Goal: Task Accomplishment & Management: Manage account settings

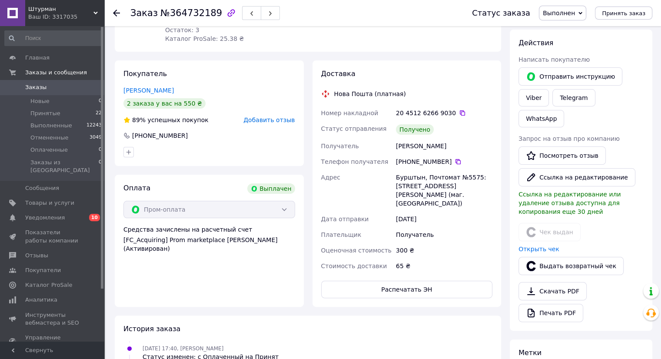
scroll to position [130, 0]
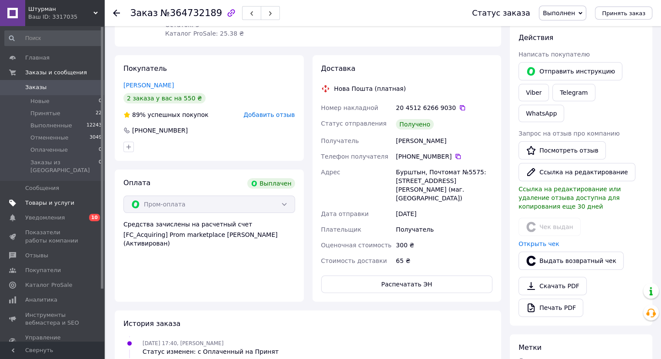
click at [45, 196] on link "Товары и услуги" at bounding box center [53, 203] width 107 height 15
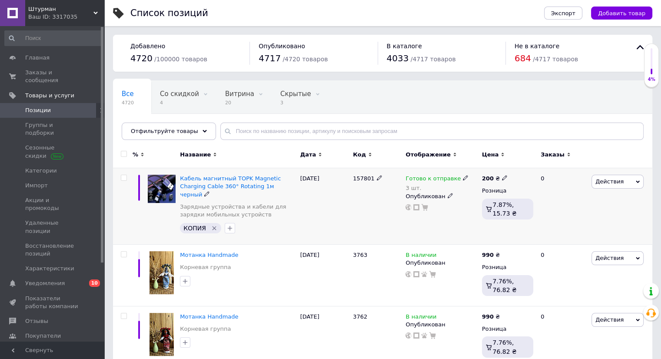
click at [214, 225] on icon "Удалить метку" at bounding box center [214, 228] width 7 height 7
click at [121, 177] on input "checkbox" at bounding box center [124, 178] width 6 height 6
checkbox input "true"
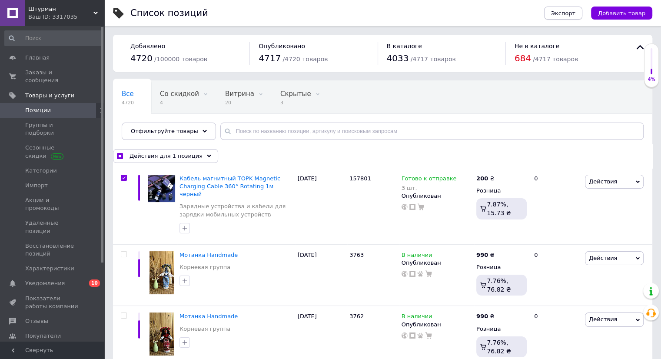
click at [564, 7] on button "Экспорт" at bounding box center [563, 13] width 38 height 13
checkbox input "true"
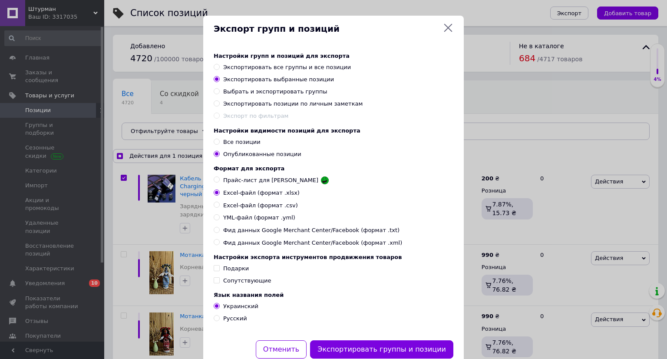
click at [215, 182] on input "Прайс-лист для [PERSON_NAME]" at bounding box center [217, 179] width 6 height 6
radio input "true"
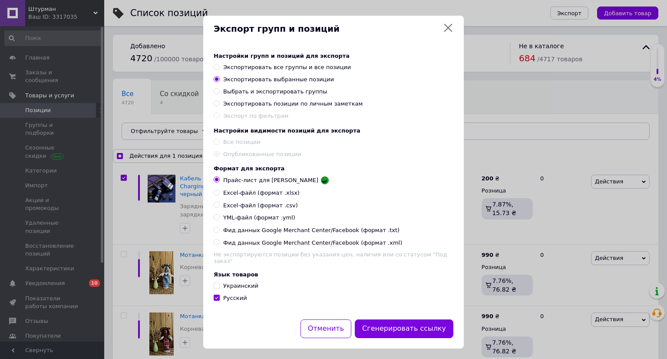
click at [451, 27] on icon at bounding box center [448, 28] width 10 height 10
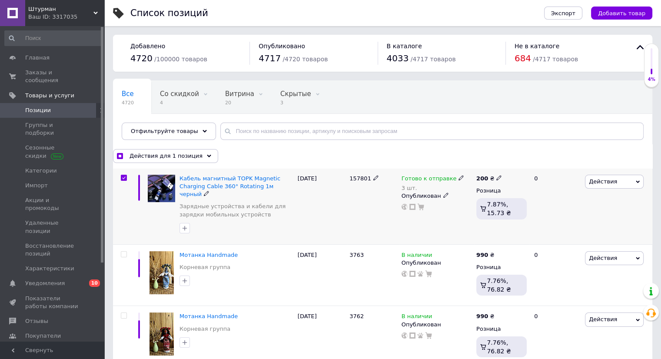
click at [366, 176] on span "157801" at bounding box center [360, 178] width 22 height 7
click at [366, 177] on span "157801" at bounding box center [360, 178] width 22 height 7
click at [373, 179] on icon at bounding box center [375, 177] width 5 height 5
checkbox input "true"
type input "1"
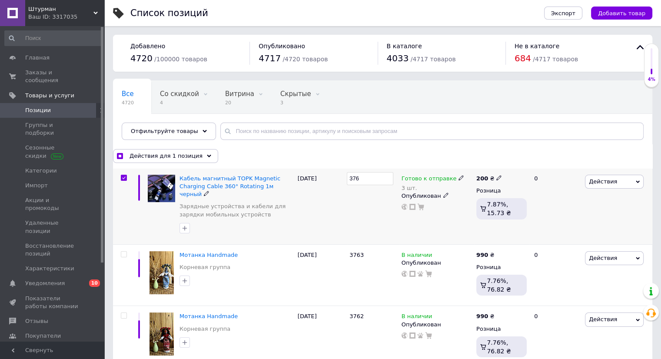
type input "3764"
click at [375, 202] on div "3764" at bounding box center [373, 206] width 52 height 76
click at [572, 14] on span "Экспорт" at bounding box center [563, 13] width 24 height 7
checkbox input "true"
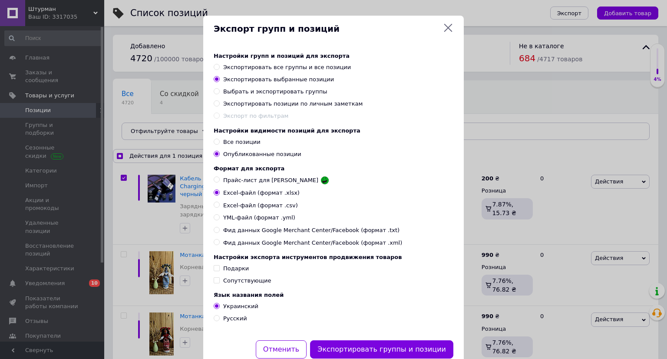
click at [216, 182] on input "Прайс-лист для [PERSON_NAME]" at bounding box center [217, 179] width 6 height 6
radio input "true"
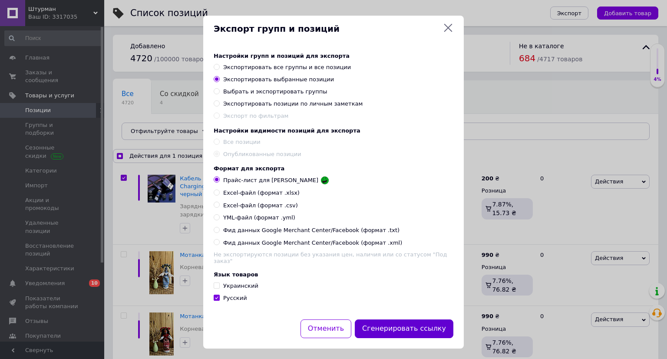
click at [409, 331] on button "Сгенерировать ссылку" at bounding box center [404, 328] width 99 height 19
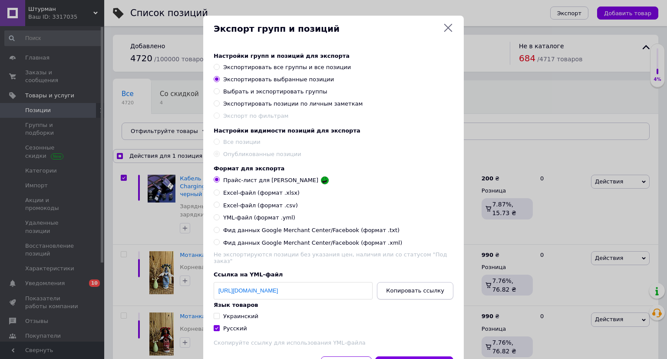
click at [422, 294] on span "Копировать ссылку" at bounding box center [415, 290] width 58 height 7
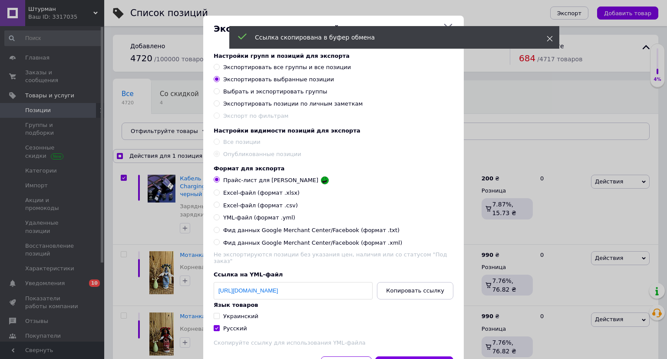
click at [549, 39] on icon at bounding box center [550, 39] width 6 height 6
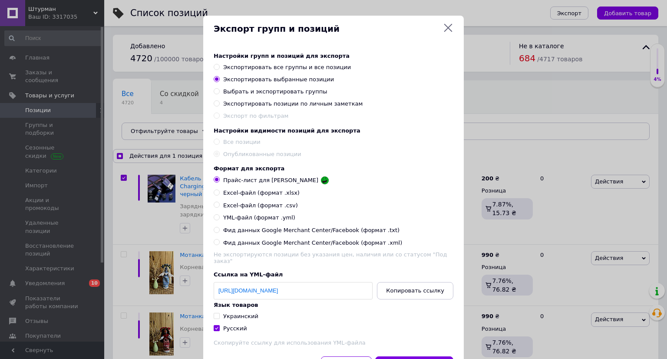
click at [451, 27] on icon at bounding box center [448, 28] width 10 height 10
checkbox input "true"
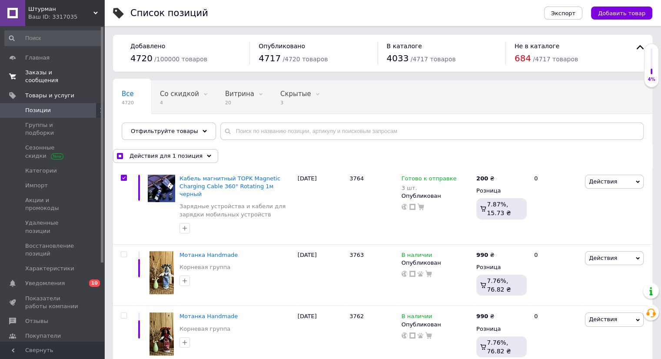
click at [34, 72] on span "Заказы и сообщения" at bounding box center [52, 77] width 55 height 16
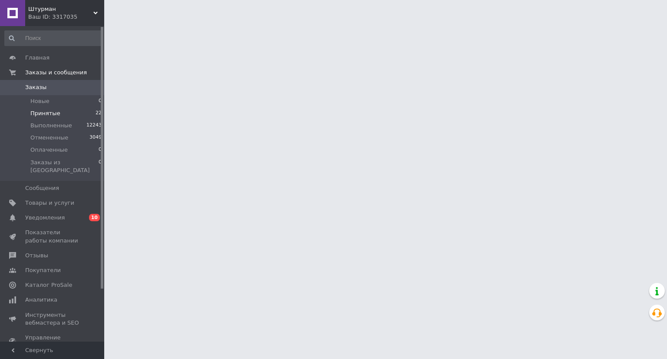
click at [49, 110] on span "Принятые" at bounding box center [45, 114] width 30 height 8
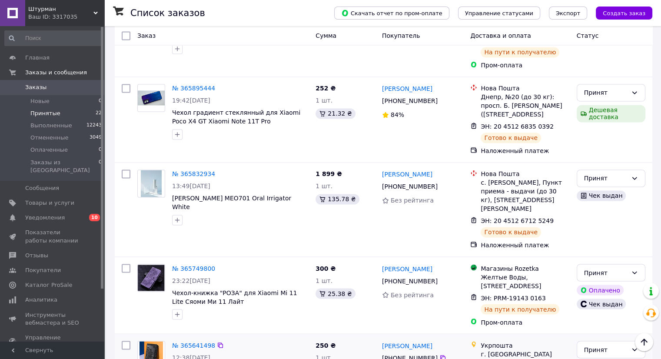
scroll to position [1375, 0]
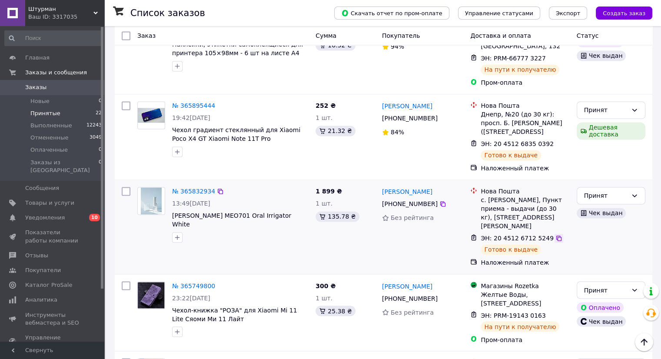
click at [556, 236] on icon at bounding box center [558, 238] width 5 height 5
click at [39, 214] on span "Уведомления" at bounding box center [45, 218] width 40 height 8
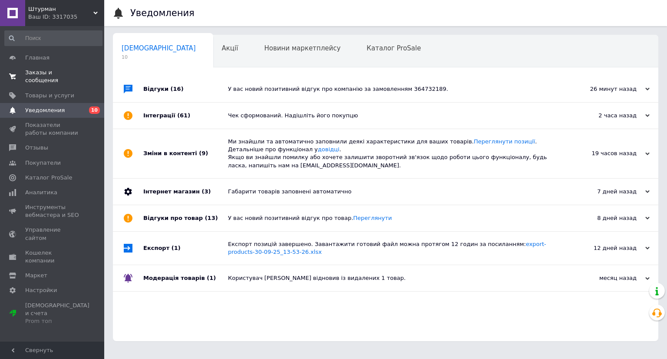
click at [39, 72] on span "Заказы и сообщения" at bounding box center [52, 77] width 55 height 16
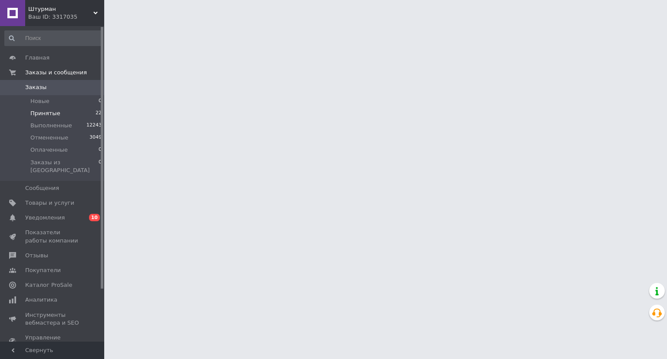
click at [48, 112] on span "Принятые" at bounding box center [45, 114] width 30 height 8
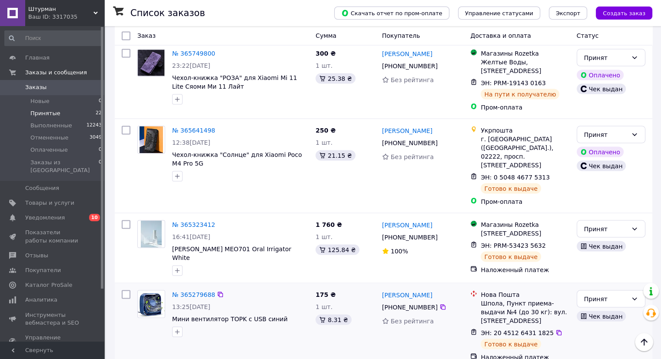
scroll to position [1592, 0]
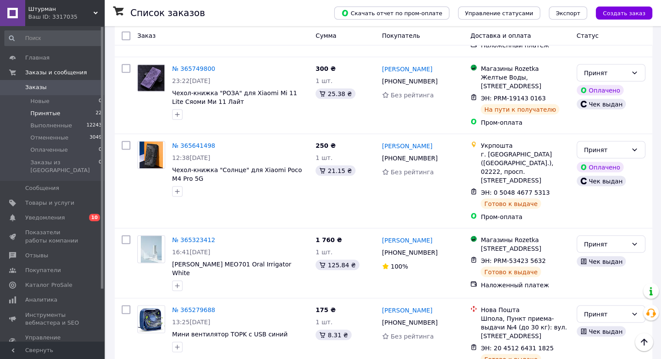
click at [28, 86] on span "Заказы" at bounding box center [35, 87] width 21 height 8
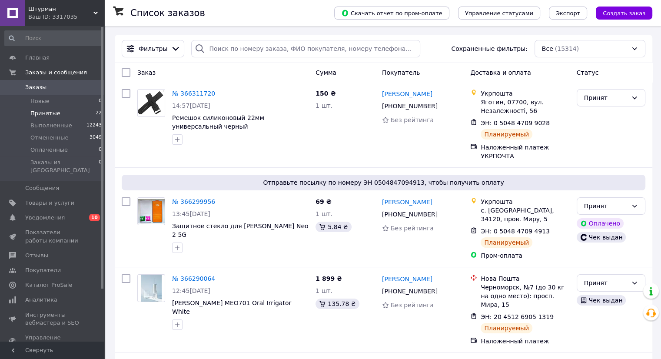
click at [54, 110] on span "Принятые" at bounding box center [45, 114] width 30 height 8
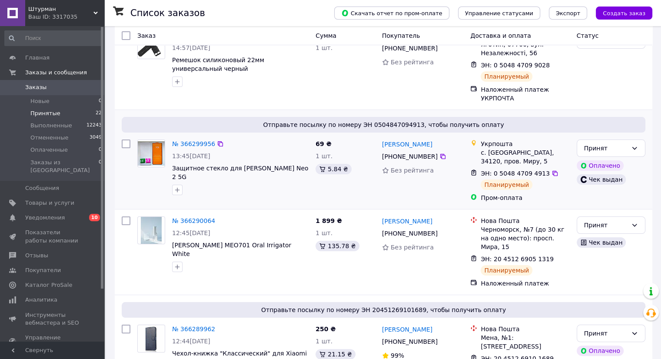
scroll to position [130, 0]
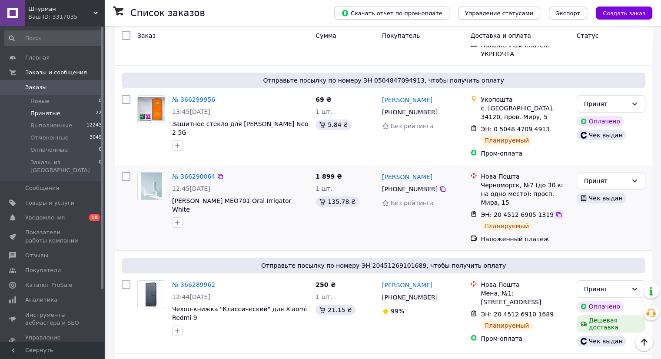
click at [555, 211] on icon at bounding box center [558, 214] width 7 height 7
click at [52, 112] on span "Принятые" at bounding box center [45, 114] width 30 height 8
click at [55, 210] on link "Уведомления 0 10" at bounding box center [53, 217] width 107 height 15
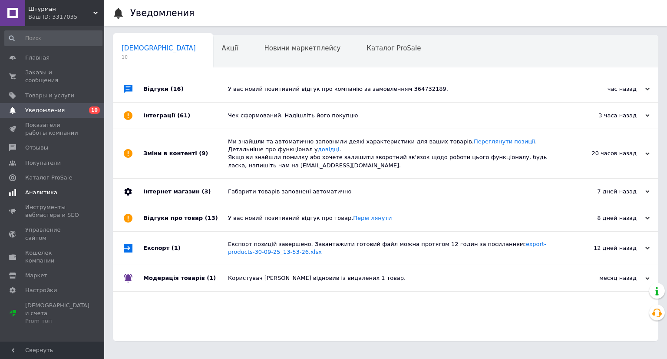
click at [40, 189] on span "Аналитика" at bounding box center [41, 193] width 32 height 8
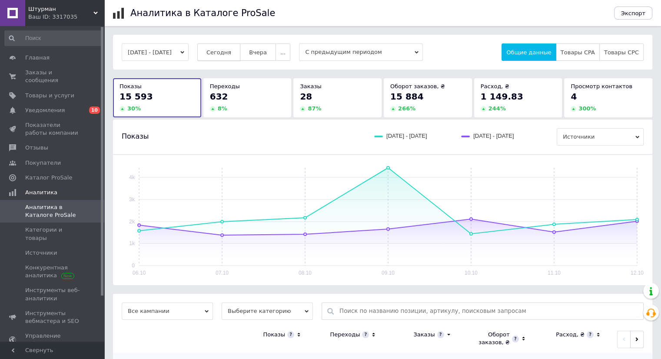
click at [231, 55] on span "Сегодня" at bounding box center [218, 52] width 25 height 7
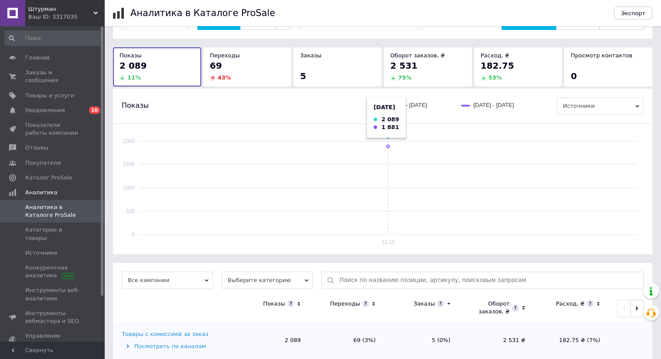
scroll to position [48, 0]
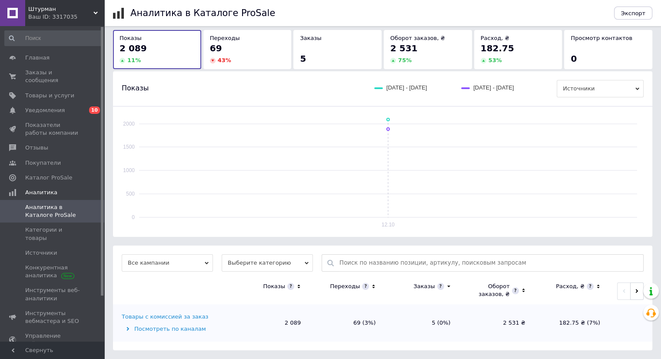
click at [185, 317] on div "Товары с комиссией за заказ" at bounding box center [165, 317] width 86 height 8
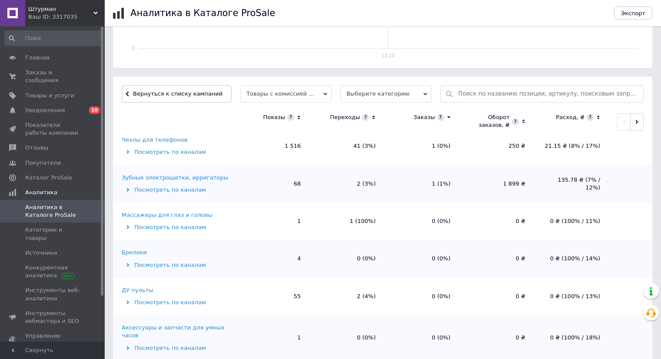
scroll to position [130, 0]
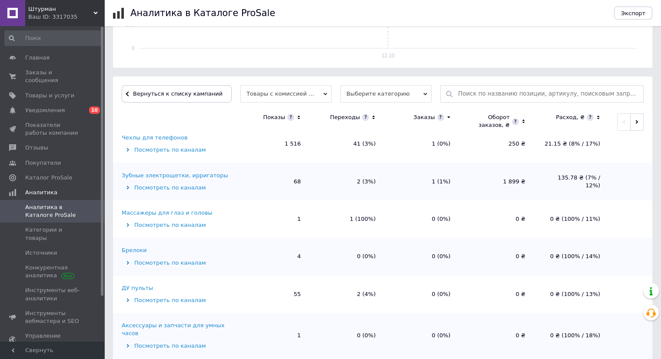
click at [199, 174] on div "Зубные электрощетки, ирригаторы" at bounding box center [175, 176] width 106 height 8
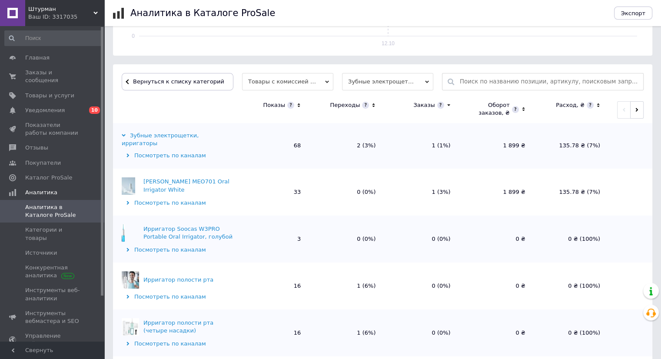
scroll to position [236, 0]
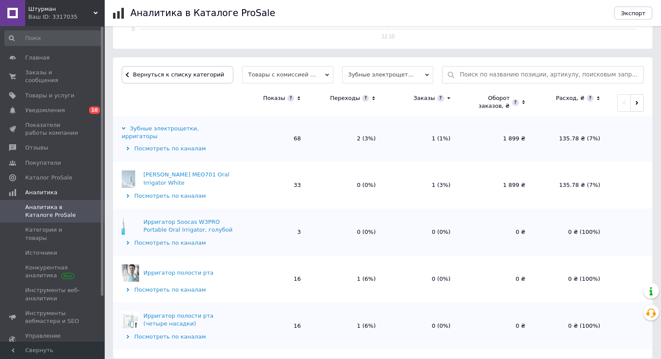
click at [41, 205] on span "Аналитика в Каталоге ProSale" at bounding box center [52, 211] width 55 height 16
click at [52, 106] on span "Уведомления" at bounding box center [45, 110] width 40 height 8
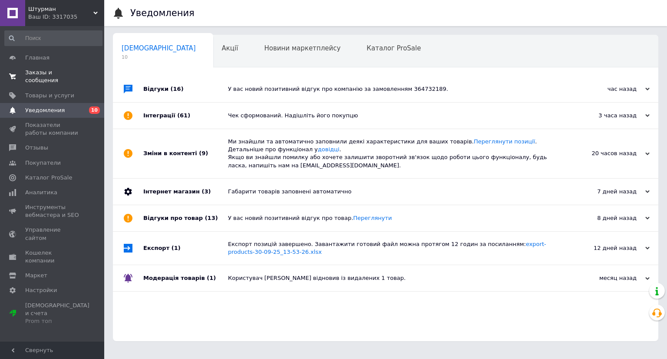
click at [38, 70] on span "Заказы и сообщения" at bounding box center [52, 77] width 55 height 16
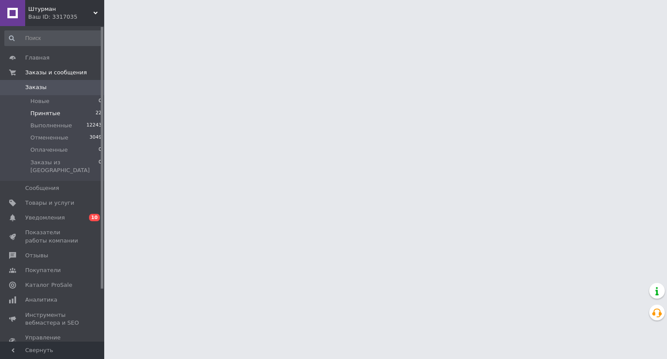
click at [48, 114] on span "Принятые" at bounding box center [45, 114] width 30 height 8
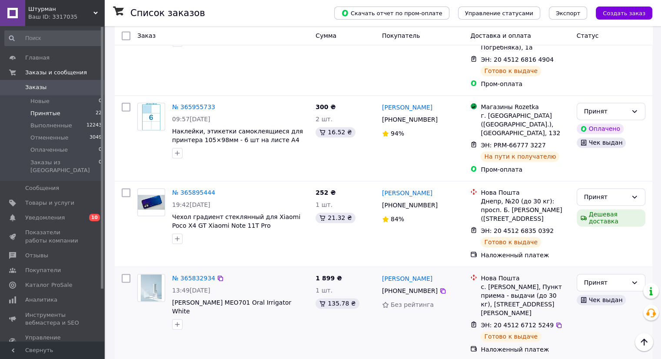
scroll to position [1222, 0]
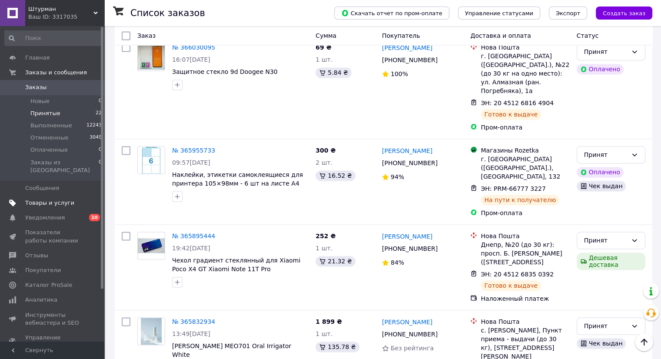
click at [38, 199] on span "Товары и услуги" at bounding box center [49, 203] width 49 height 8
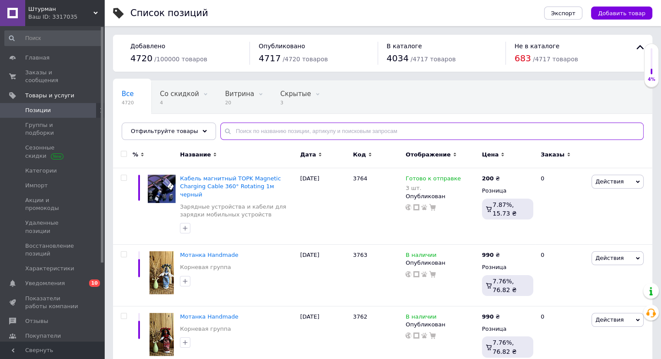
click at [255, 129] on input "text" at bounding box center [431, 131] width 423 height 17
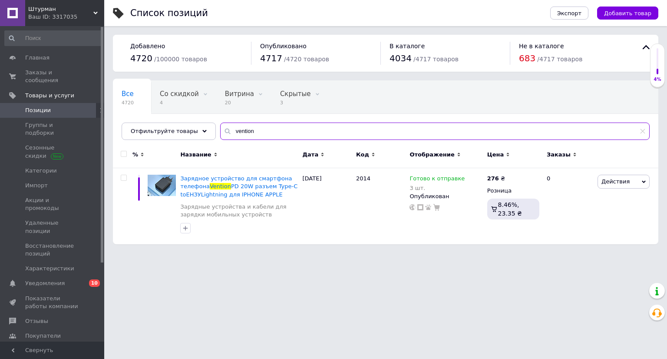
type input "vention"
click at [38, 69] on span "Заказы и сообщения" at bounding box center [52, 77] width 55 height 16
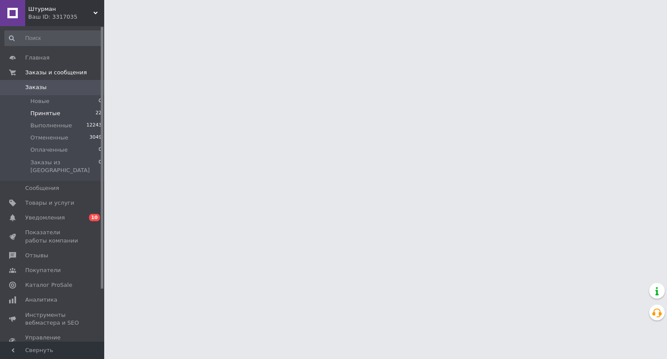
click at [46, 113] on span "Принятые" at bounding box center [45, 114] width 30 height 8
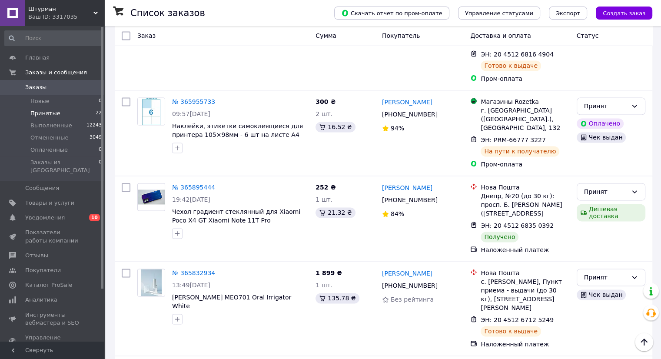
scroll to position [1265, 0]
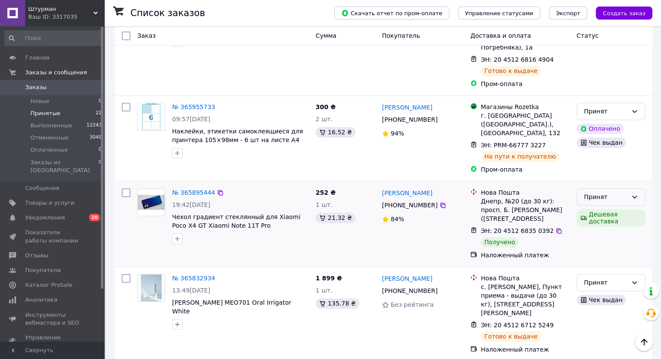
click at [617, 192] on div "Принят" at bounding box center [605, 197] width 43 height 10
click at [603, 139] on li "Выполнен" at bounding box center [611, 137] width 68 height 16
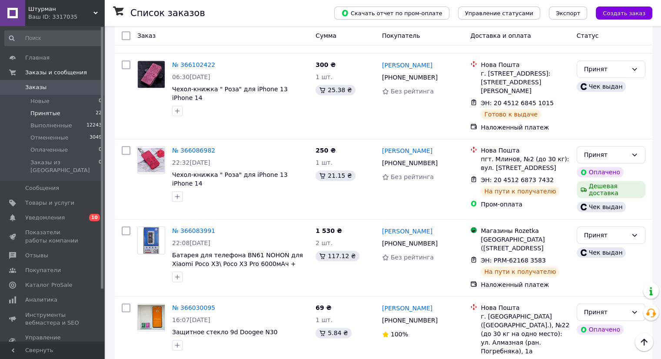
scroll to position [961, 0]
click at [183, 228] on link "№ 366083991" at bounding box center [193, 231] width 43 height 7
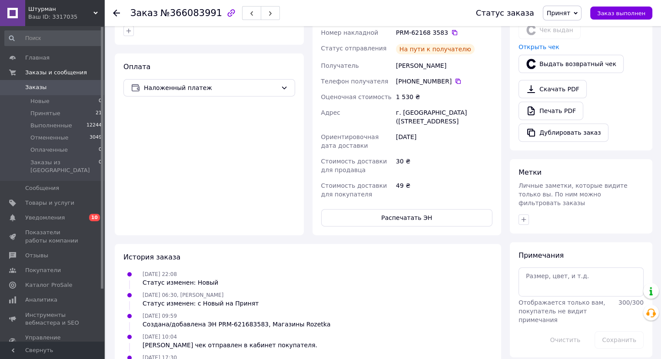
scroll to position [342, 0]
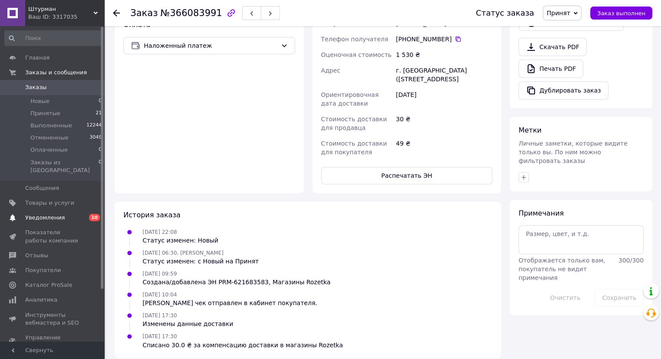
click at [39, 214] on span "Уведомления" at bounding box center [45, 218] width 40 height 8
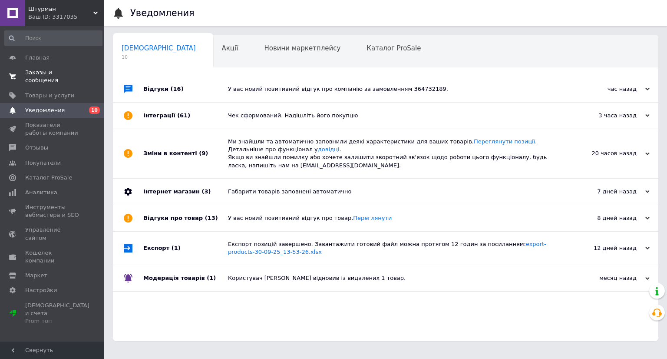
click at [52, 74] on span "Заказы и сообщения" at bounding box center [52, 77] width 55 height 16
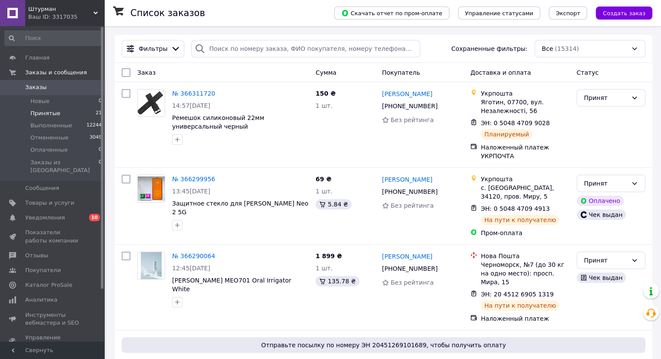
click at [46, 112] on span "Принятые" at bounding box center [45, 114] width 30 height 8
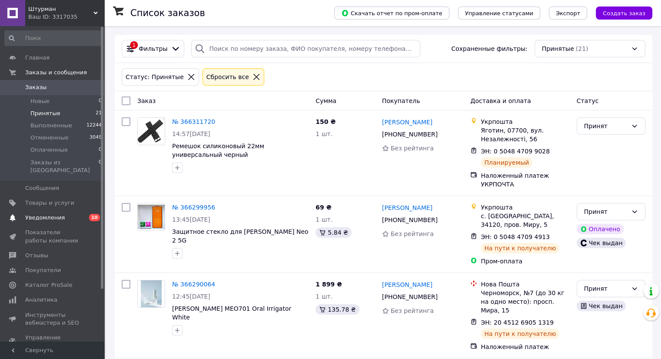
click at [39, 214] on span "Уведомления" at bounding box center [45, 218] width 40 height 8
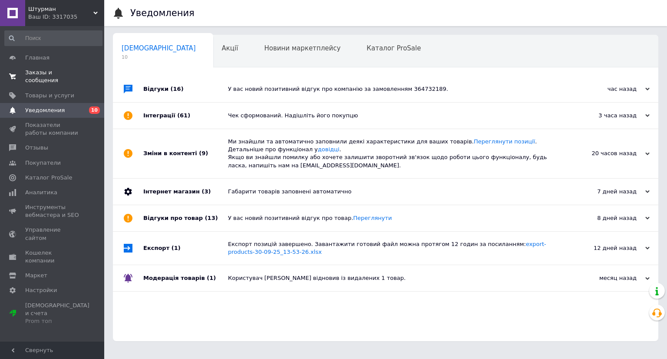
click at [37, 74] on span "Заказы и сообщения" at bounding box center [52, 77] width 55 height 16
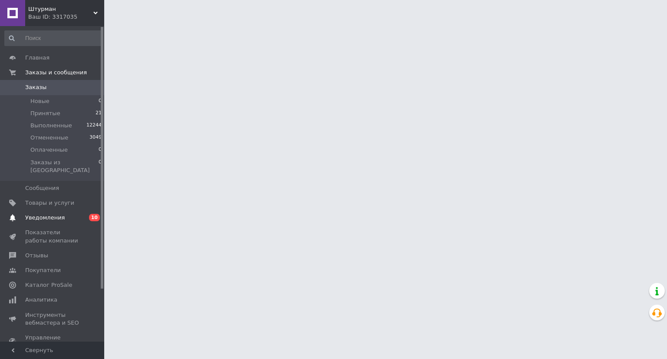
click at [37, 214] on span "Уведомления" at bounding box center [45, 218] width 40 height 8
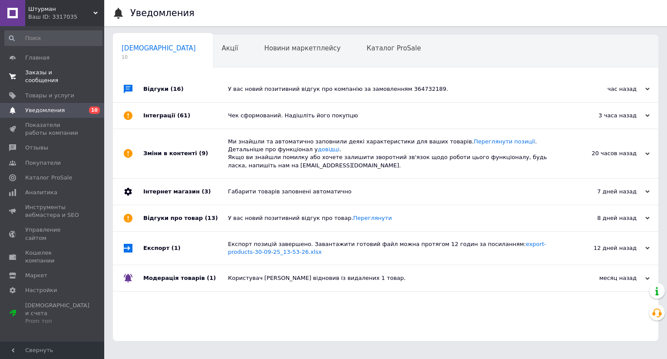
click at [40, 72] on span "Заказы и сообщения" at bounding box center [52, 77] width 55 height 16
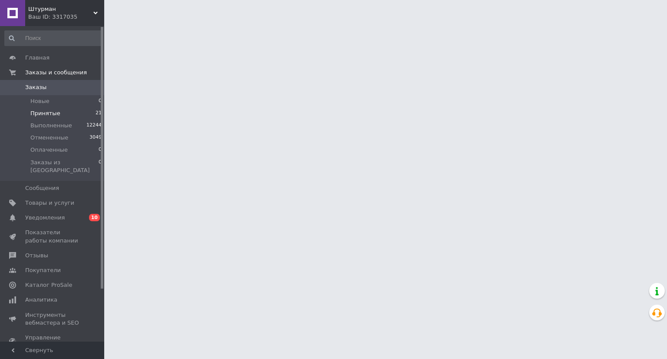
click at [43, 112] on span "Принятые" at bounding box center [45, 114] width 30 height 8
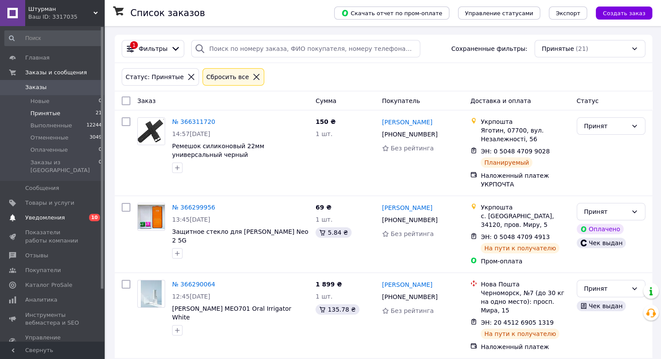
click at [46, 214] on span "Уведомления" at bounding box center [45, 218] width 40 height 8
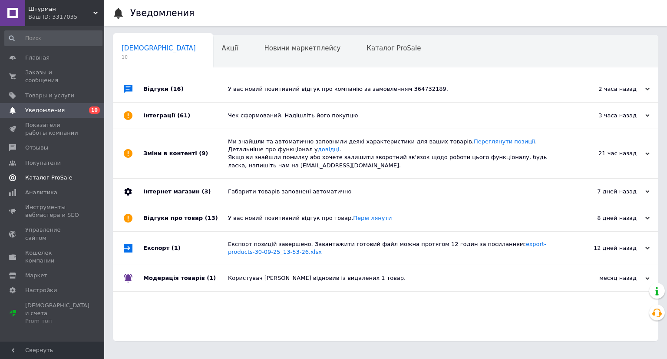
click at [42, 174] on span "Каталог ProSale" at bounding box center [48, 178] width 47 height 8
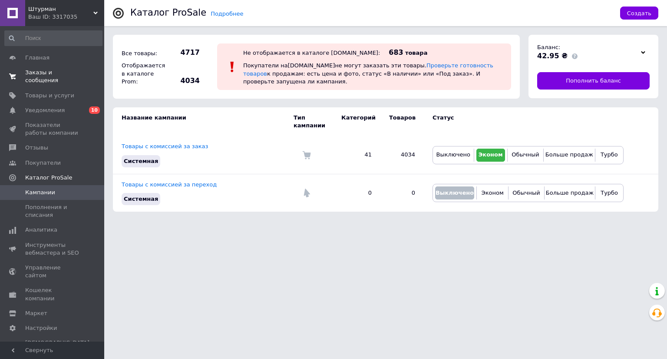
click at [39, 74] on span "Заказы и сообщения" at bounding box center [52, 77] width 55 height 16
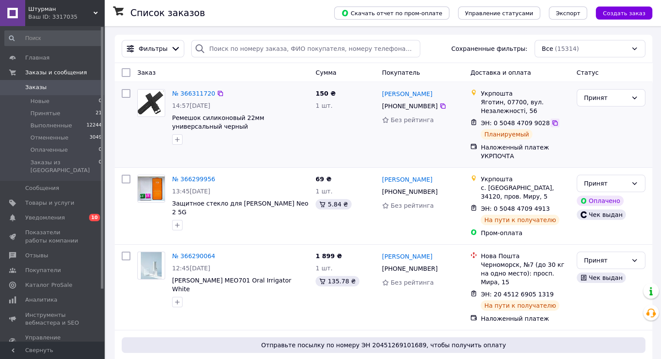
click at [551, 120] on icon at bounding box center [554, 122] width 7 height 7
click at [45, 112] on span "Принятые" at bounding box center [45, 114] width 30 height 8
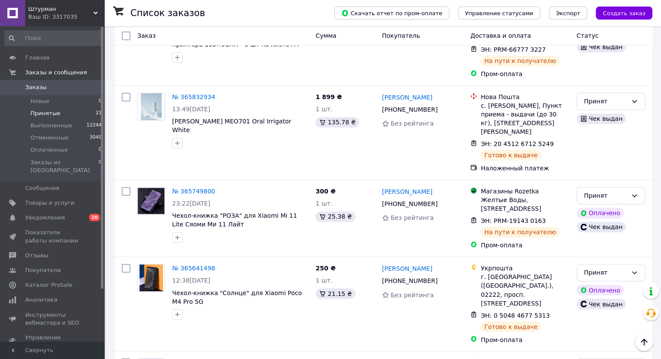
scroll to position [1310, 0]
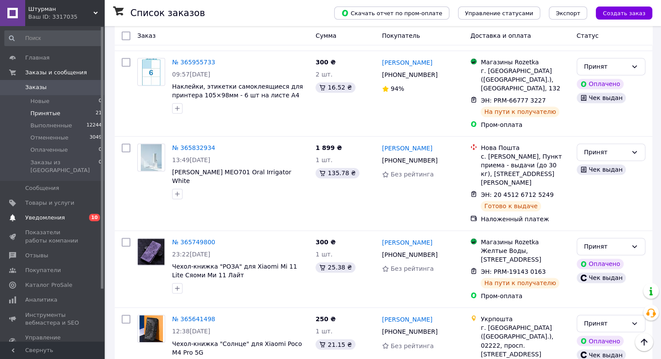
click at [37, 214] on span "Уведомления" at bounding box center [45, 218] width 40 height 8
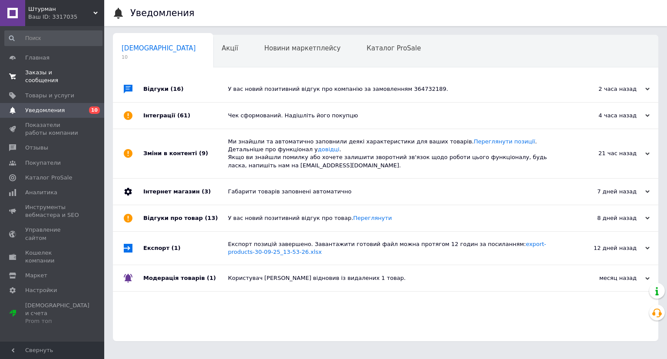
click at [32, 72] on span "Заказы и сообщения" at bounding box center [52, 77] width 55 height 16
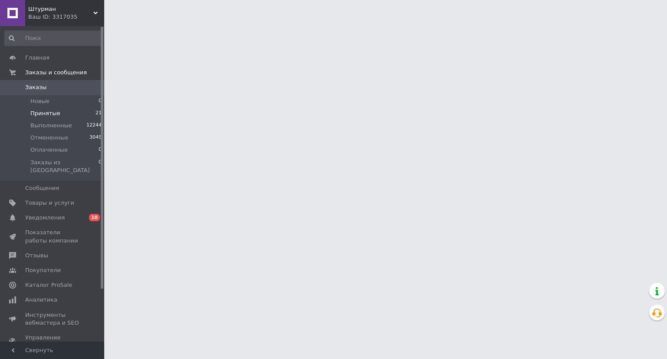
click at [48, 111] on span "Принятые" at bounding box center [45, 114] width 30 height 8
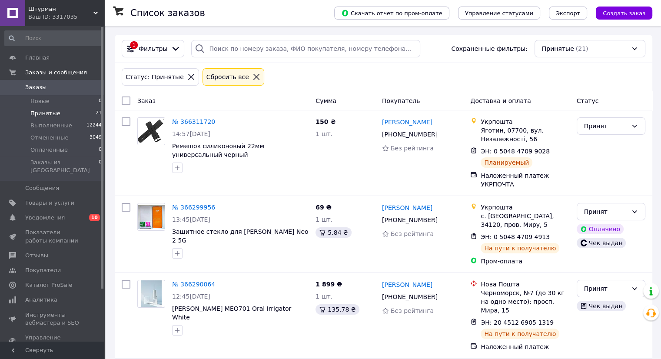
click at [51, 111] on span "Принятые" at bounding box center [45, 114] width 30 height 8
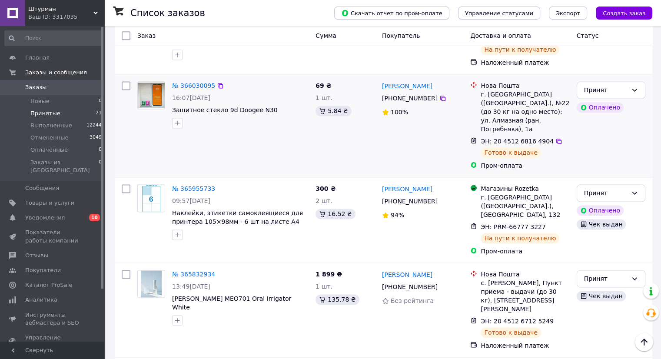
scroll to position [1267, 0]
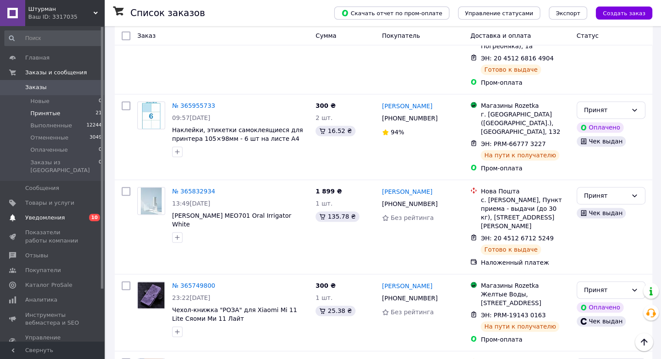
click at [34, 214] on span "Уведомления" at bounding box center [45, 218] width 40 height 8
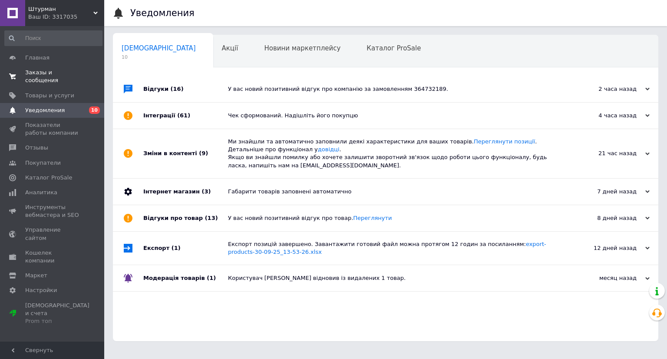
click at [62, 76] on span "Заказы и сообщения" at bounding box center [52, 77] width 55 height 16
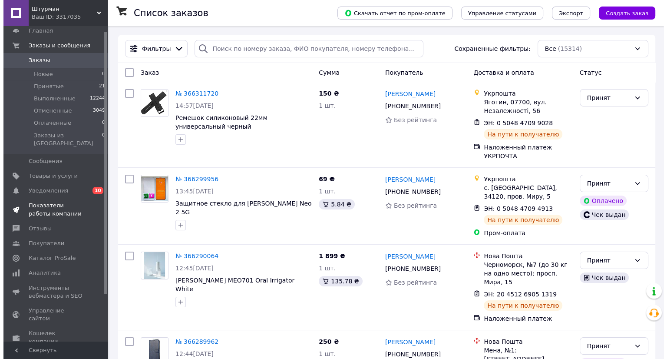
scroll to position [63, 0]
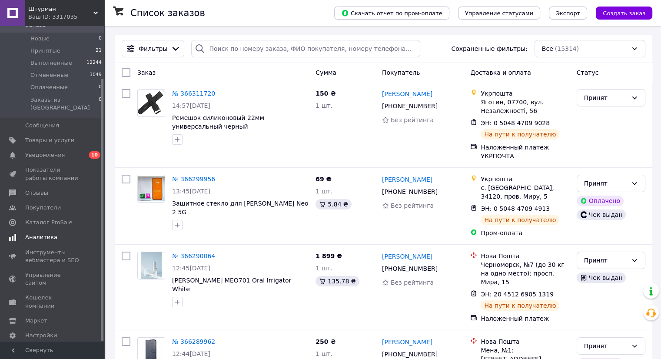
click at [47, 233] on span "Аналитика" at bounding box center [41, 237] width 32 height 8
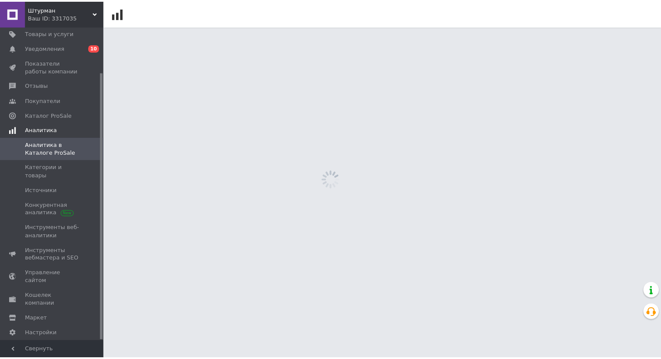
scroll to position [53, 0]
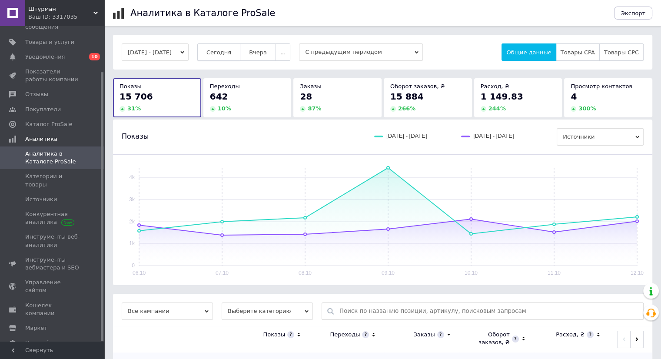
click at [231, 51] on span "Сегодня" at bounding box center [218, 52] width 25 height 7
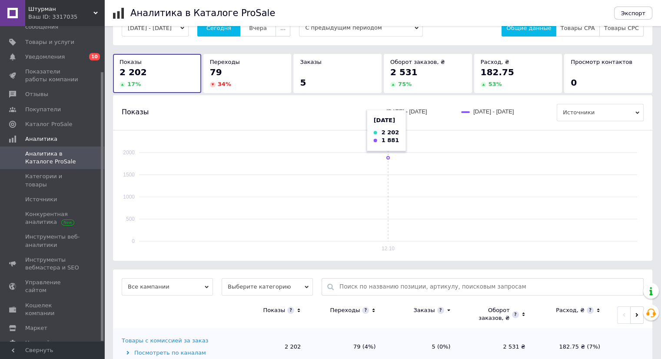
scroll to position [48, 0]
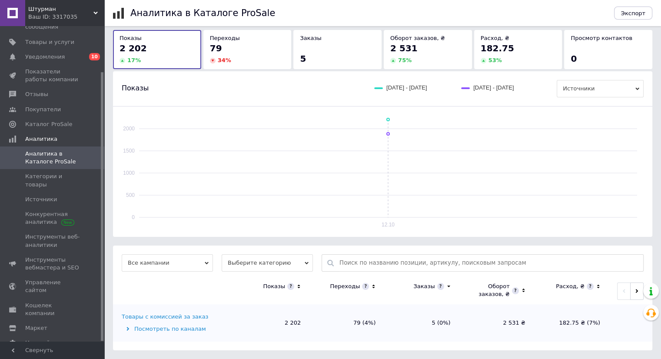
click at [186, 313] on div "Товары с комиссией за заказ" at bounding box center [165, 317] width 86 height 8
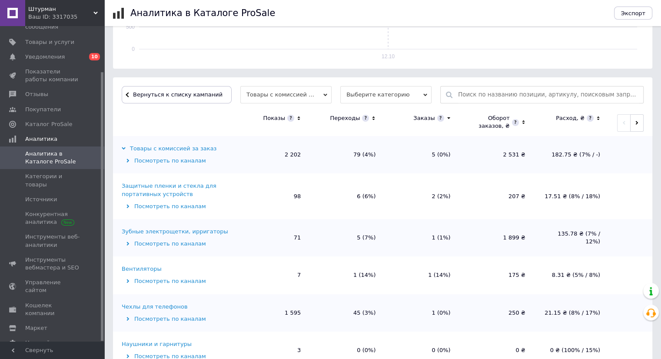
scroll to position [261, 0]
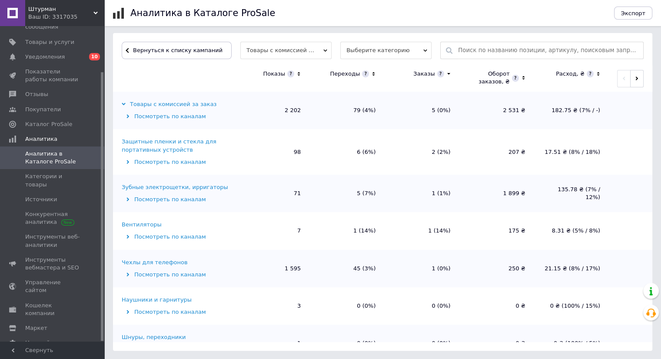
click at [209, 187] on div "Зубные электрощетки, ирригаторы" at bounding box center [175, 187] width 106 height 8
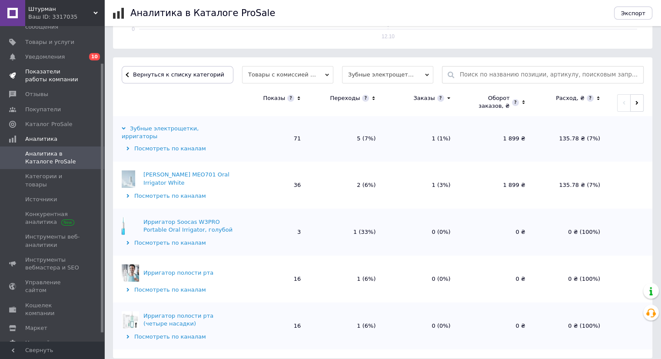
scroll to position [0, 0]
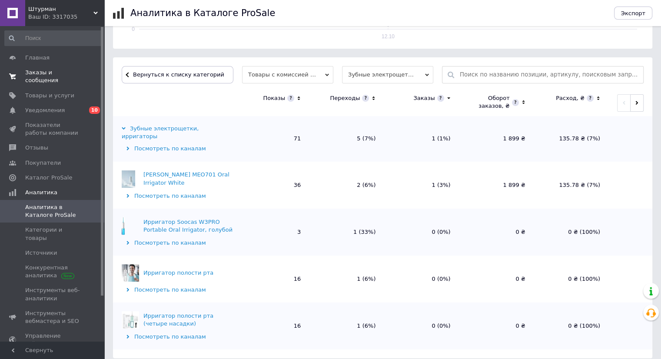
click at [40, 70] on span "Заказы и сообщения" at bounding box center [52, 77] width 55 height 16
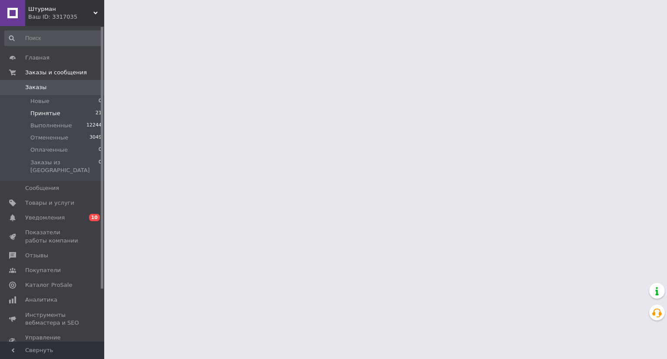
click at [53, 111] on span "Принятые" at bounding box center [45, 114] width 30 height 8
click at [53, 112] on span "Принятые" at bounding box center [45, 114] width 30 height 8
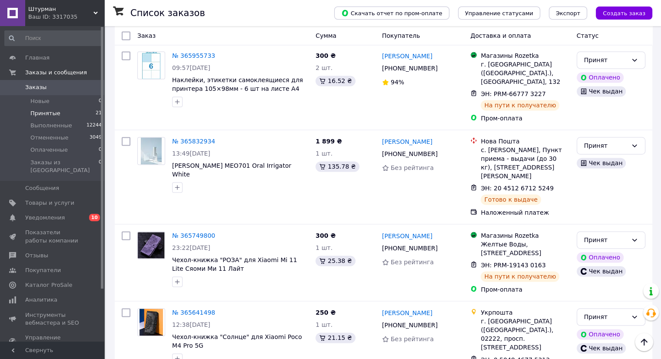
scroll to position [1244, 0]
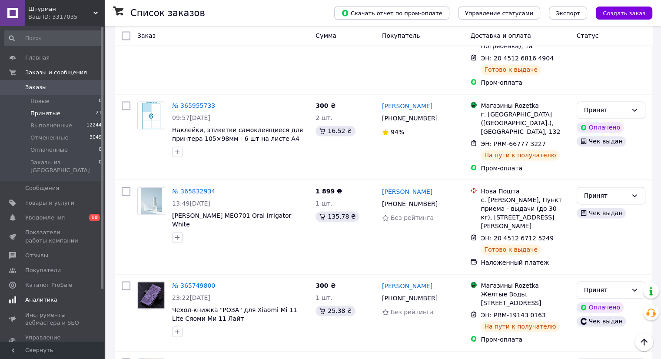
click at [45, 296] on span "Аналитика" at bounding box center [41, 300] width 32 height 8
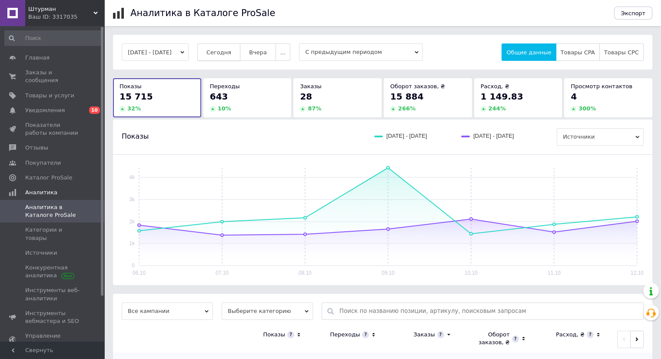
click at [236, 45] on button "Сегодня" at bounding box center [218, 51] width 43 height 17
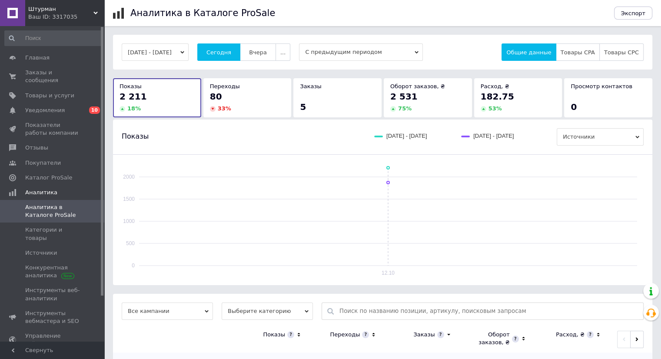
click at [46, 203] on span "Аналитика в Каталоге ProSale" at bounding box center [52, 211] width 55 height 16
click at [231, 55] on span "Сегодня" at bounding box center [218, 52] width 25 height 7
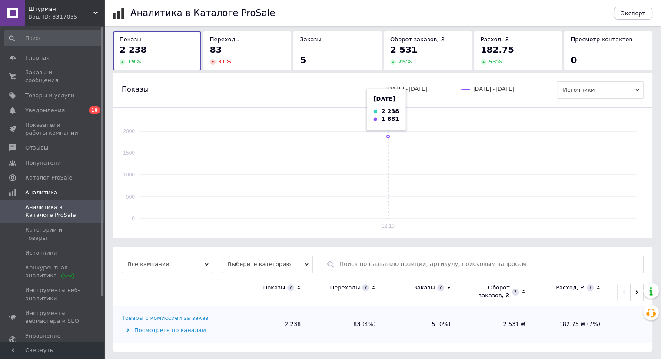
scroll to position [48, 0]
click at [183, 315] on div "Товары с комиссией за заказ" at bounding box center [165, 317] width 86 height 8
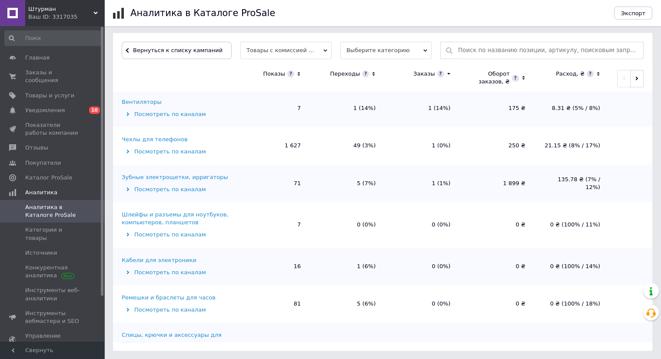
scroll to position [87, 0]
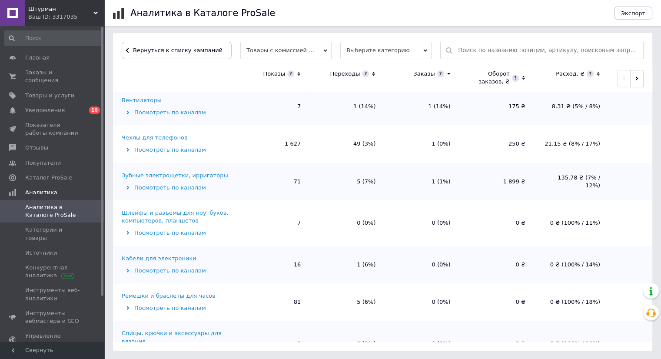
click at [201, 176] on div "Зубные электрощетки, ирригаторы" at bounding box center [175, 176] width 106 height 8
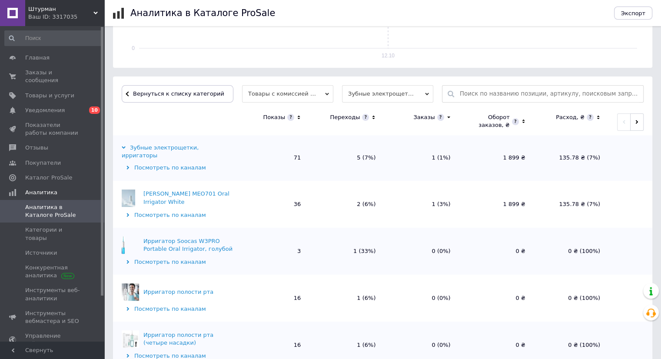
scroll to position [236, 0]
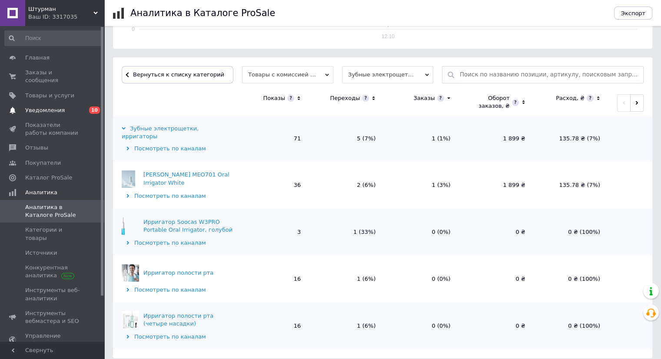
click at [46, 106] on span "Уведомления" at bounding box center [45, 110] width 40 height 8
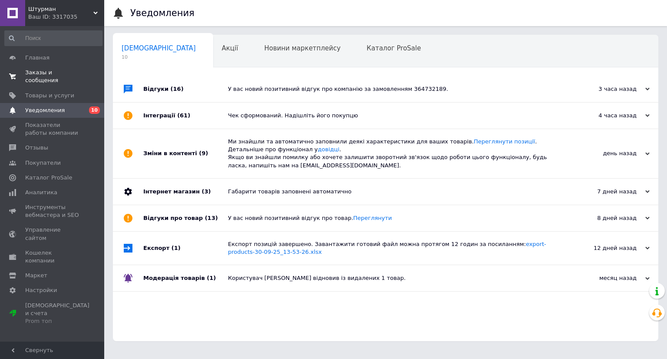
click at [33, 74] on span "Заказы и сообщения" at bounding box center [52, 77] width 55 height 16
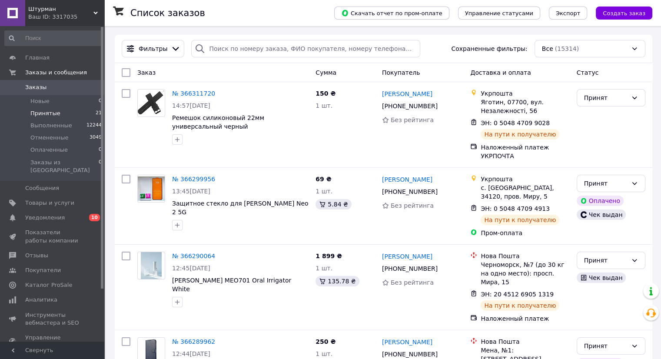
click at [46, 111] on span "Принятые" at bounding box center [45, 114] width 30 height 8
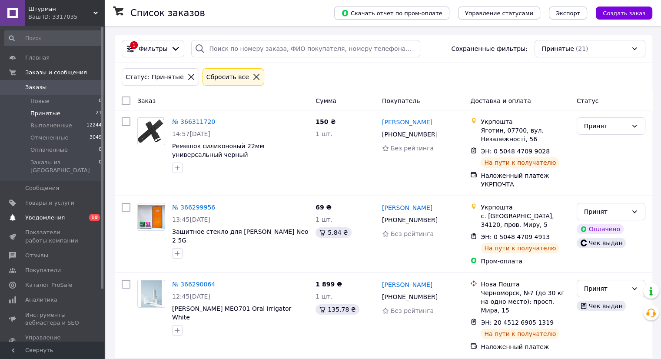
click at [41, 214] on span "Уведомления" at bounding box center [45, 218] width 40 height 8
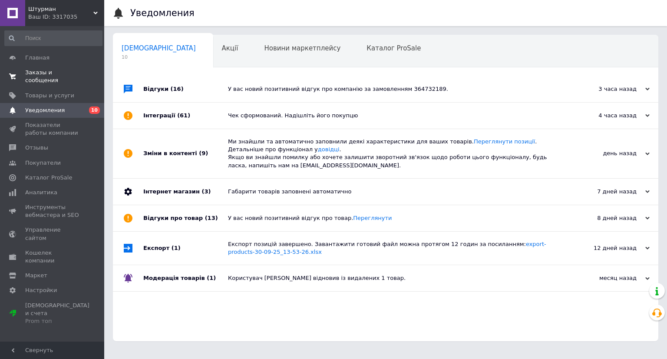
click at [33, 74] on span "Заказы и сообщения" at bounding box center [52, 77] width 55 height 16
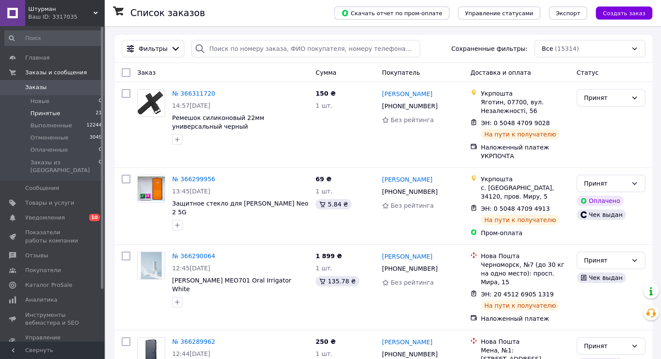
click at [39, 114] on span "Принятые" at bounding box center [45, 114] width 30 height 8
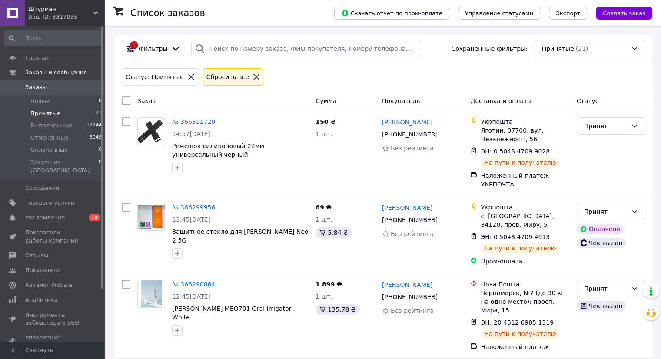
click at [44, 110] on span "Принятые" at bounding box center [45, 114] width 30 height 8
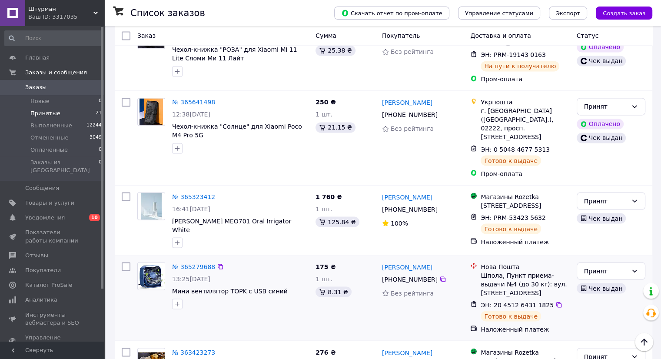
scroll to position [1505, 0]
click at [50, 296] on span "Аналитика" at bounding box center [41, 300] width 32 height 8
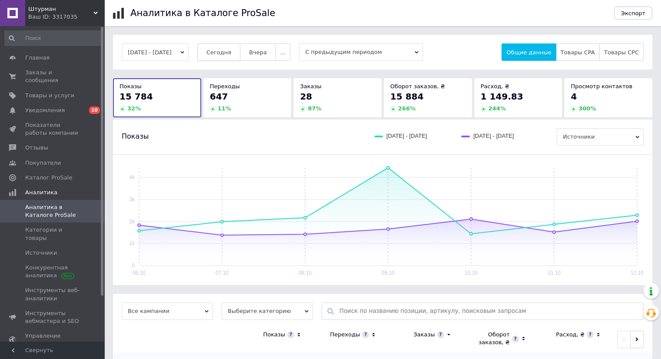
click at [231, 54] on span "Сегодня" at bounding box center [218, 52] width 25 height 7
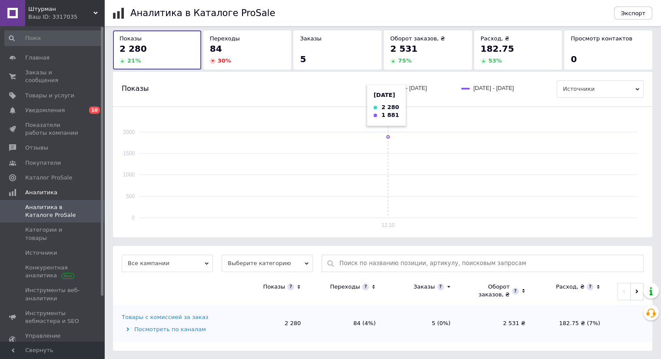
scroll to position [48, 0]
click at [166, 318] on div "Товары с комиссией за заказ" at bounding box center [165, 317] width 86 height 8
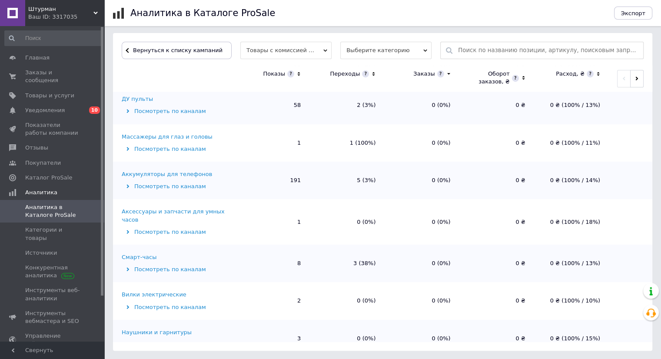
scroll to position [435, 0]
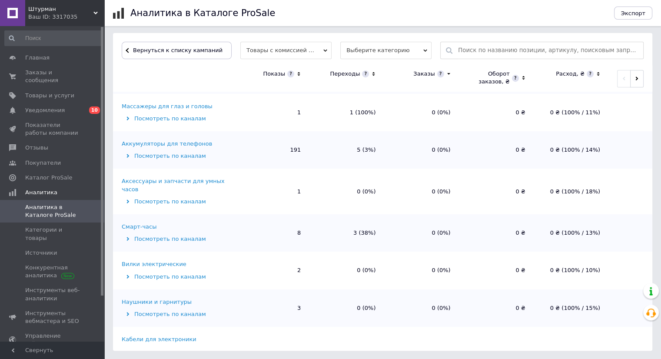
click at [140, 223] on div "Смарт-часы" at bounding box center [139, 227] width 35 height 8
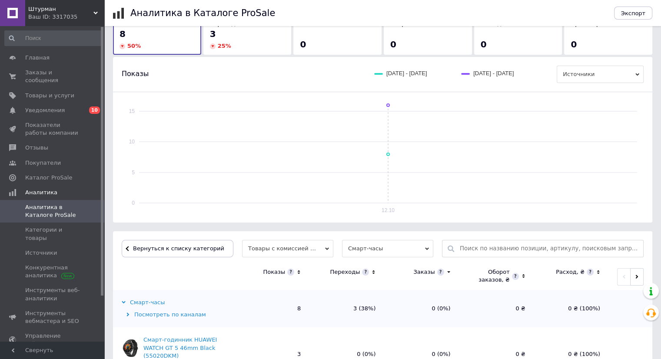
scroll to position [0, 0]
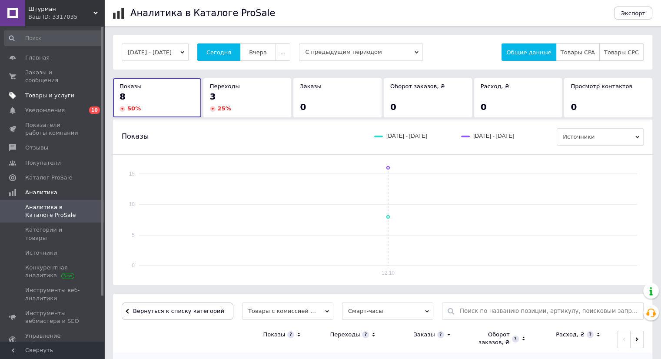
click at [50, 92] on span "Товары и услуги" at bounding box center [49, 96] width 49 height 8
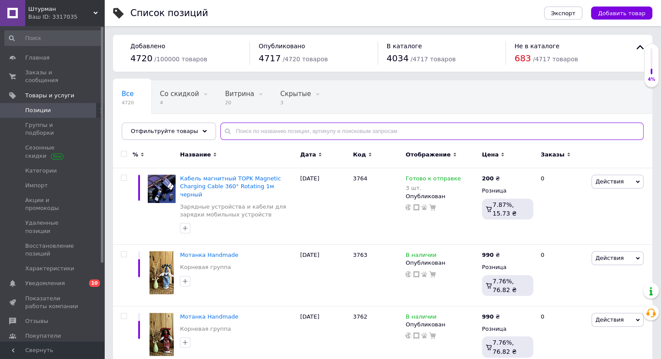
click at [247, 127] on input "text" at bounding box center [431, 131] width 423 height 17
click at [228, 130] on input "text" at bounding box center [431, 131] width 423 height 17
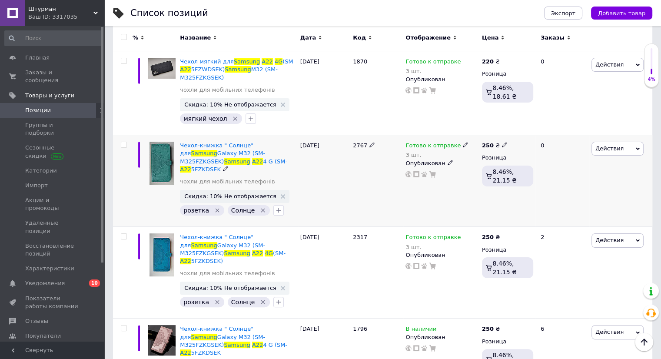
scroll to position [102, 0]
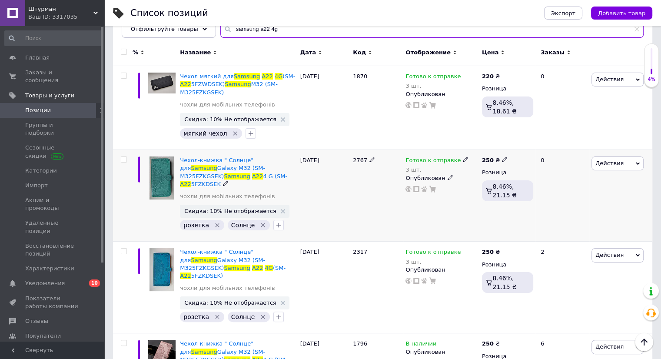
type input "samsung a22 4g"
click at [608, 157] on span "Действия" at bounding box center [617, 163] width 52 height 14
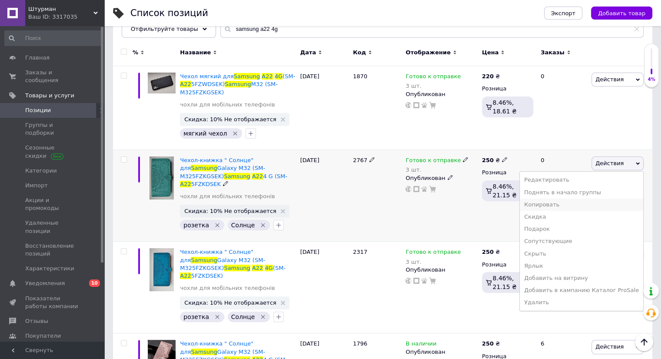
click at [556, 201] on li "Копировать" at bounding box center [581, 205] width 123 height 12
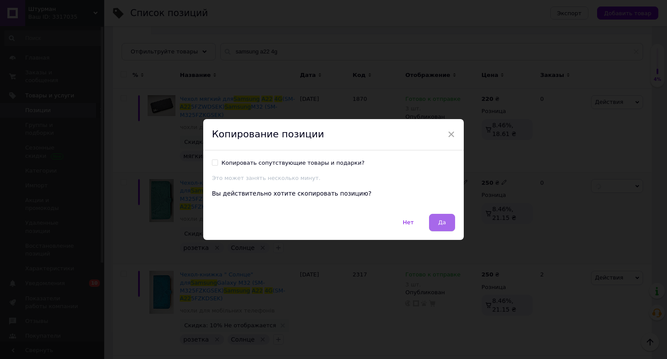
click at [443, 220] on span "Да" at bounding box center [442, 222] width 8 height 7
